Goal: Check status: Check status

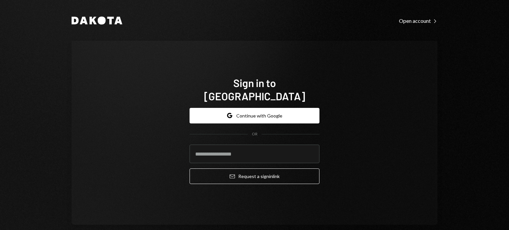
type input "**********"
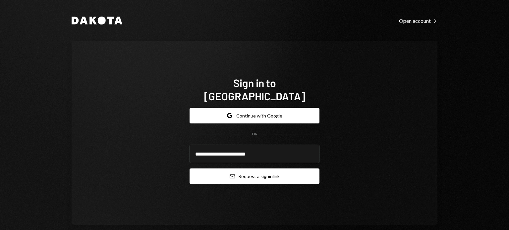
click at [258, 173] on button "Email Request a sign in link" at bounding box center [255, 177] width 130 height 16
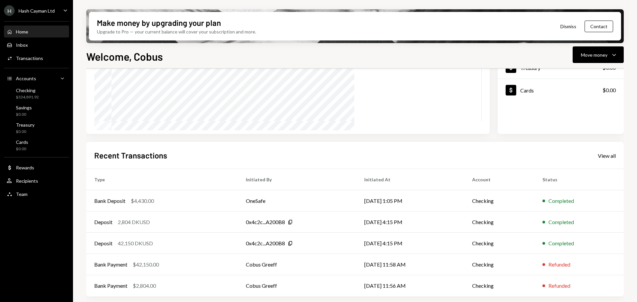
scroll to position [98, 0]
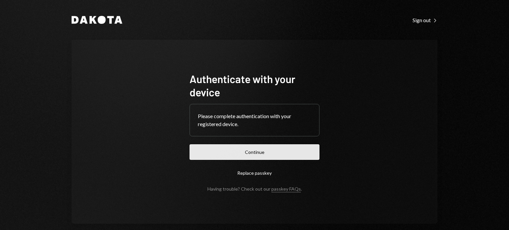
click at [261, 152] on button "Continue" at bounding box center [255, 153] width 130 height 16
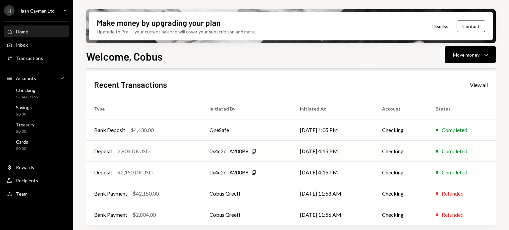
scroll to position [169, 0]
click at [174, 196] on div "Bank Payment $42,150.00" at bounding box center [143, 193] width 99 height 8
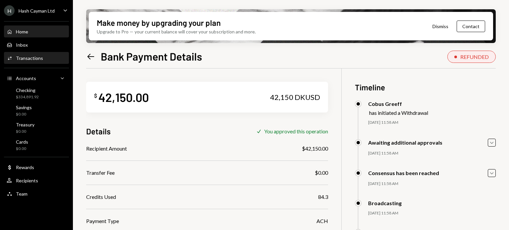
click at [31, 33] on div "Home Home" at bounding box center [37, 32] width 60 height 6
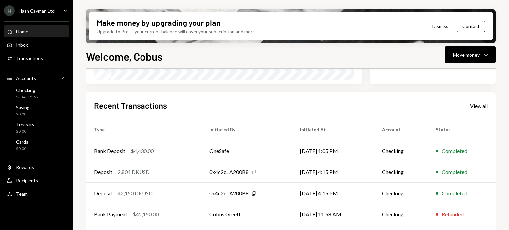
scroll to position [136, 0]
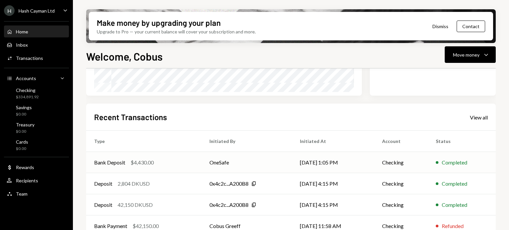
click at [363, 162] on td "[DATE] 1:05 PM" at bounding box center [333, 162] width 82 height 21
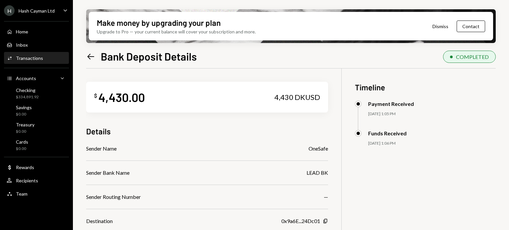
click at [187, 98] on div "$ 4,430.00 4,430 DKUSD" at bounding box center [207, 97] width 242 height 31
click at [352, 99] on div "$ 4,430.00 4,430 DKUSD Details Sender Name OneSafe Sender Bank Name LEAD BK Sen…" at bounding box center [291, 208] width 410 height 278
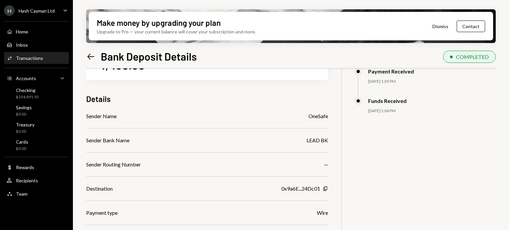
scroll to position [100, 0]
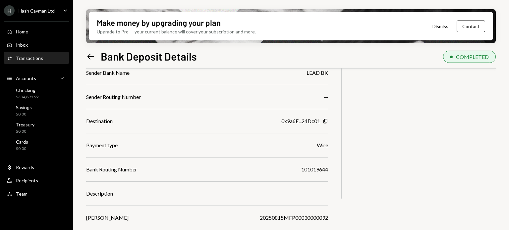
click at [276, 219] on div "20250815MFP00030000092" at bounding box center [294, 218] width 68 height 8
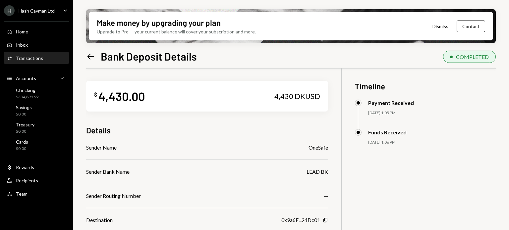
scroll to position [0, 0]
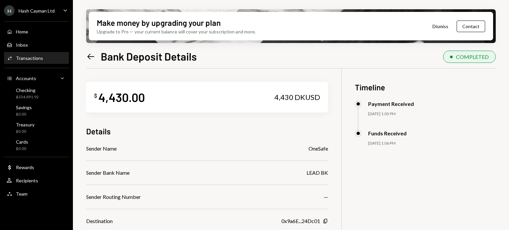
click at [115, 102] on div "4,430.00" at bounding box center [121, 97] width 46 height 15
click at [18, 91] on div "Checking" at bounding box center [27, 91] width 23 height 6
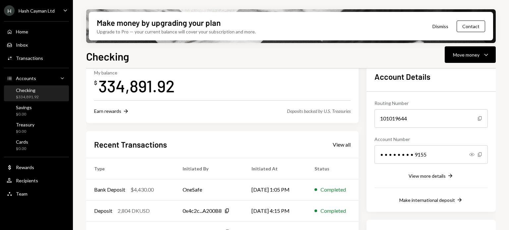
scroll to position [66, 0]
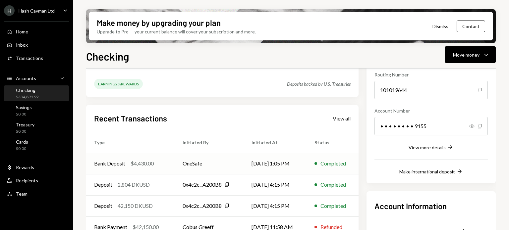
click at [223, 163] on td "OneSafe" at bounding box center [209, 163] width 69 height 21
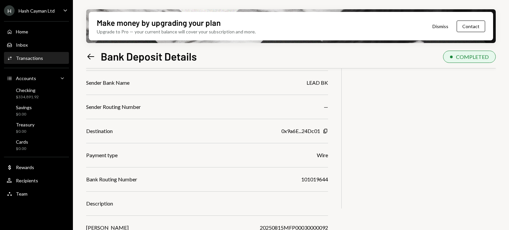
scroll to position [100, 0]
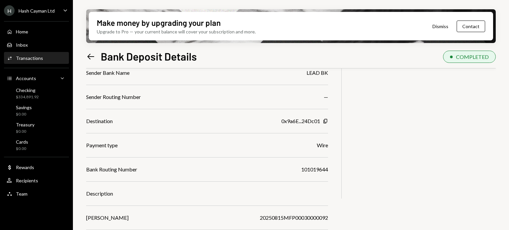
click at [299, 219] on div "20250815MFP00030000092" at bounding box center [294, 218] width 68 height 8
click at [306, 216] on div "20250815MFP00030000092" at bounding box center [294, 218] width 68 height 8
copy div "20250815MFP00030000092"
click at [421, 114] on div "$ 4,430.00 4,430 DKUSD Details Sender Name OneSafe Sender Bank Name LEAD BK Sen…" at bounding box center [291, 107] width 410 height 278
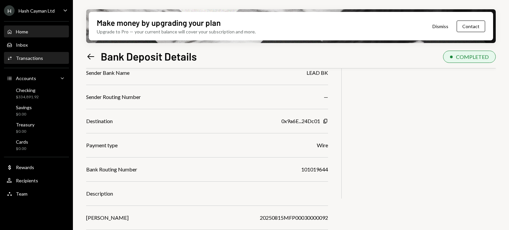
click at [34, 34] on div "Home Home" at bounding box center [37, 31] width 60 height 11
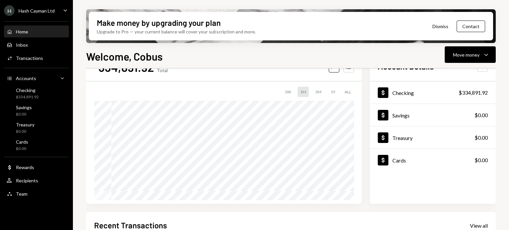
scroll to position [94, 0]
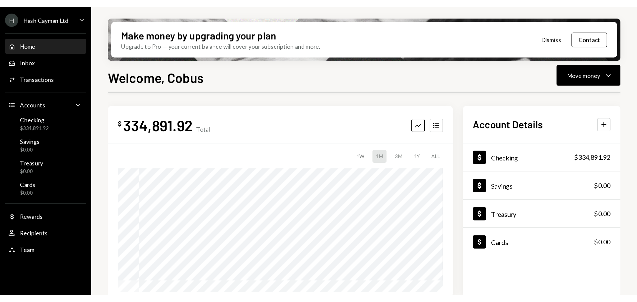
scroll to position [169, 0]
